Goal: Book appointment/travel/reservation

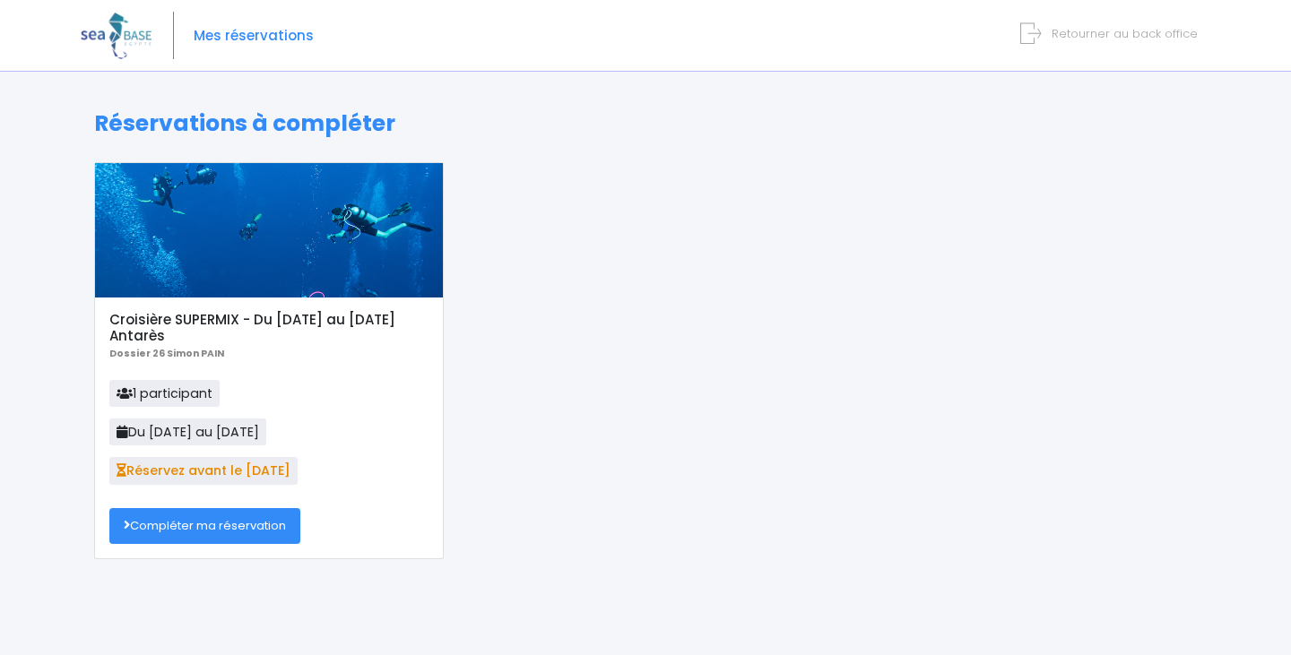
click at [214, 525] on link "Compléter ma réservation" at bounding box center [204, 526] width 191 height 36
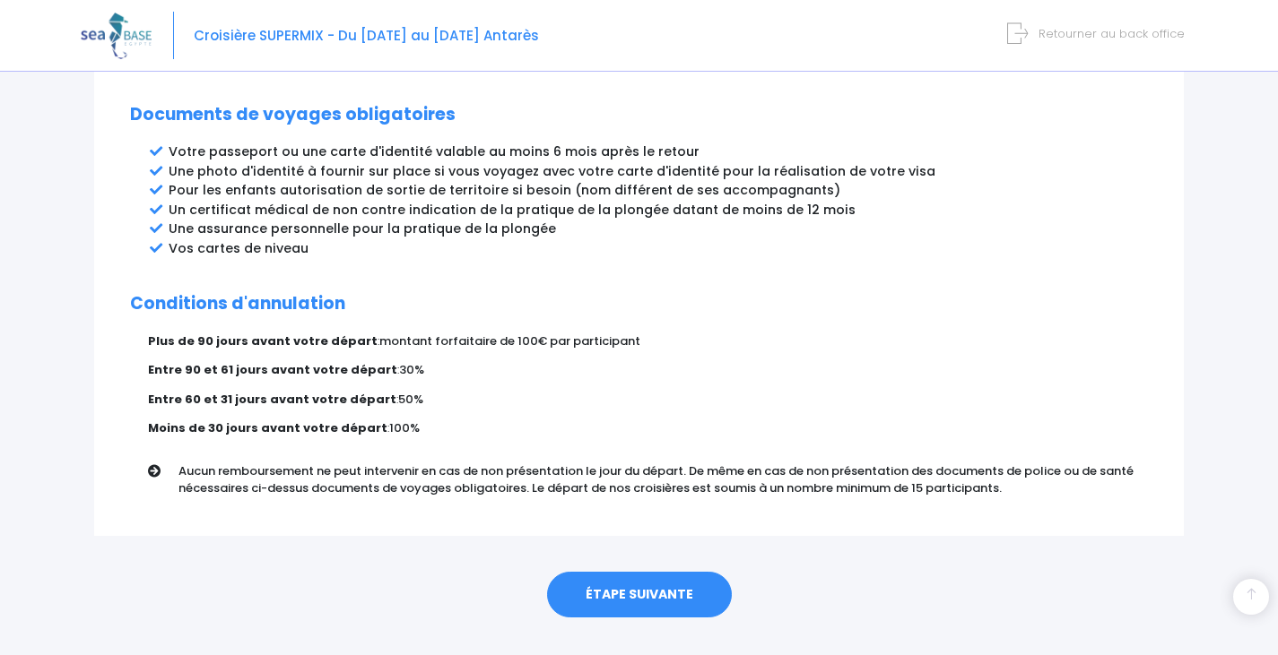
scroll to position [985, 0]
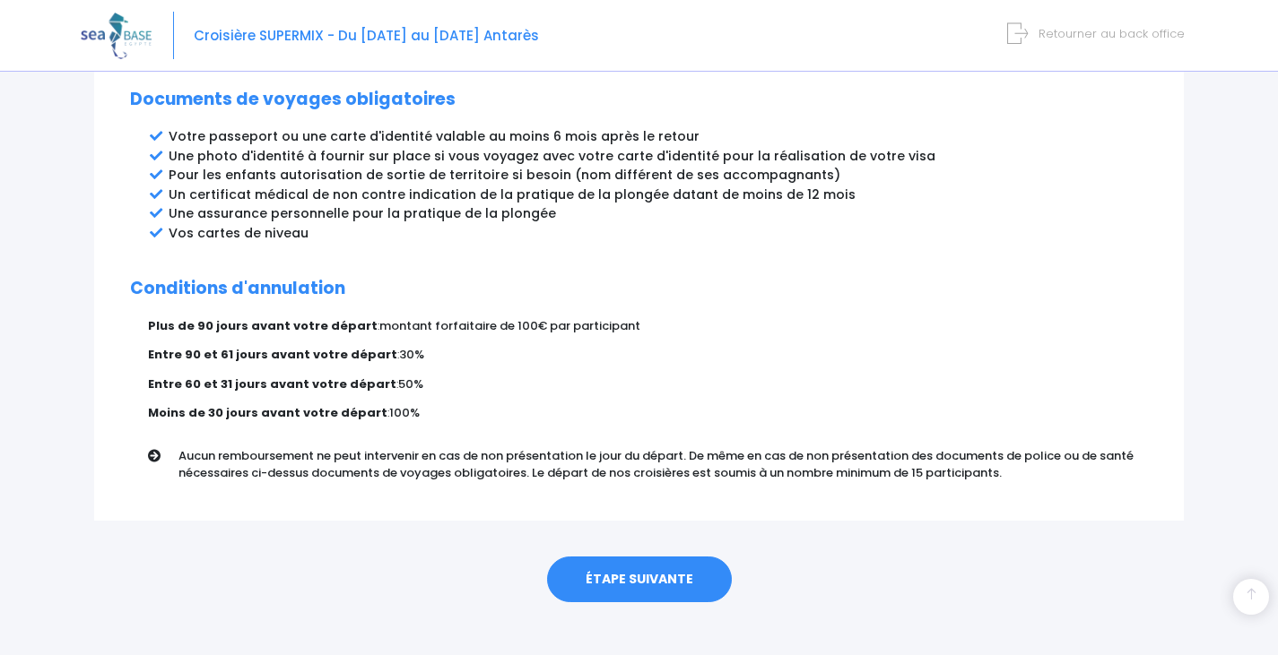
click at [681, 562] on link "ÉTAPE SUIVANTE" at bounding box center [639, 580] width 185 height 47
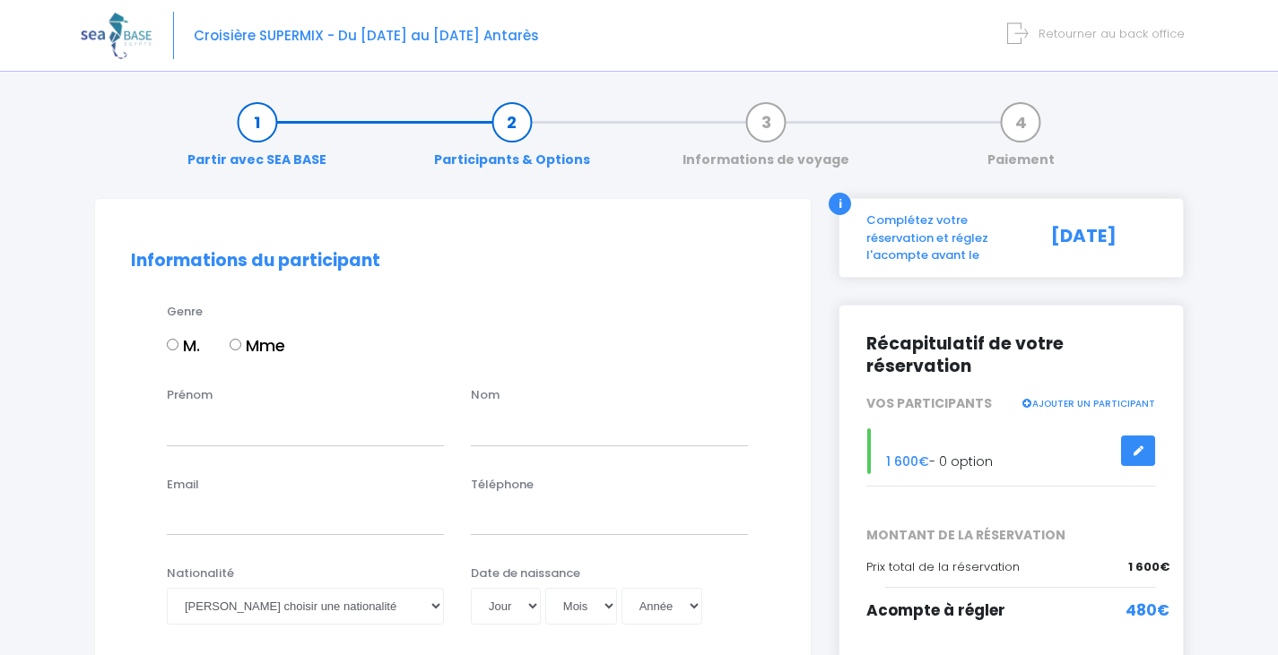
scroll to position [90, 0]
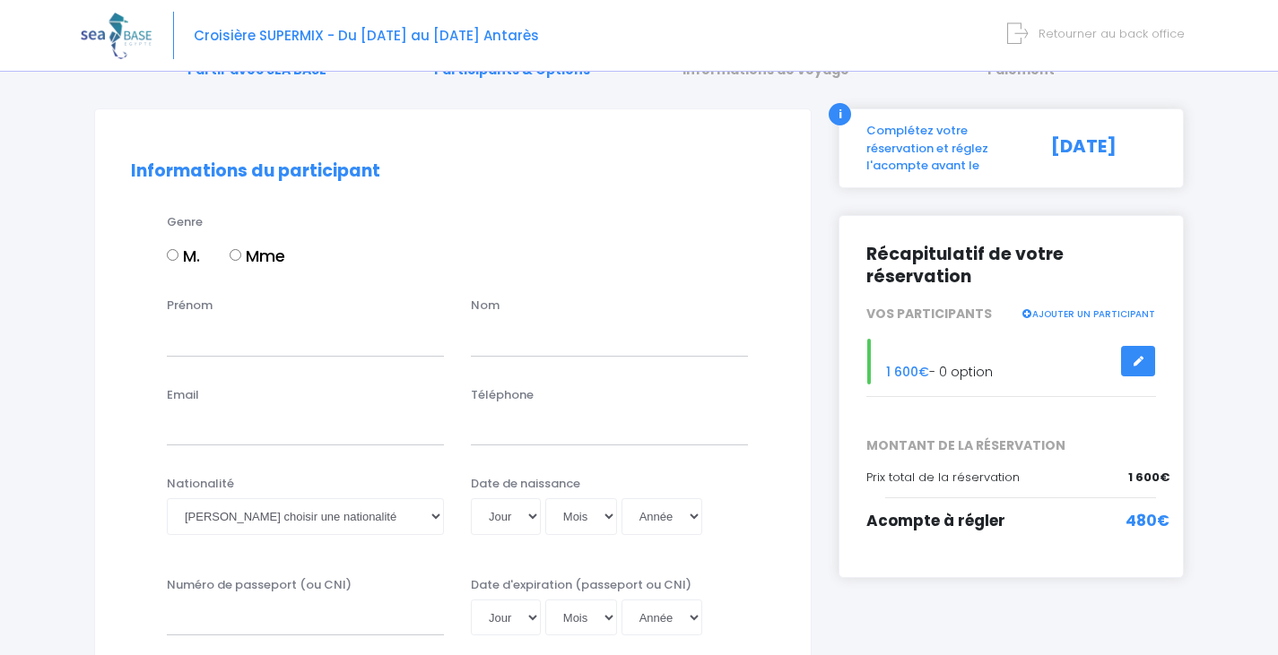
click at [1034, 34] on link "Retourner au back office" at bounding box center [1099, 33] width 170 height 17
